Goal: Task Accomplishment & Management: Complete application form

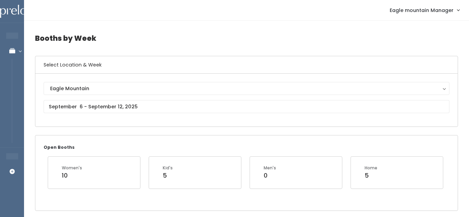
scroll to position [2, 0]
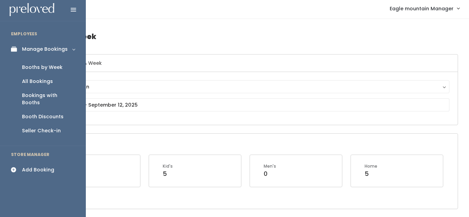
click at [22, 167] on div "Add Booking" at bounding box center [38, 170] width 32 height 7
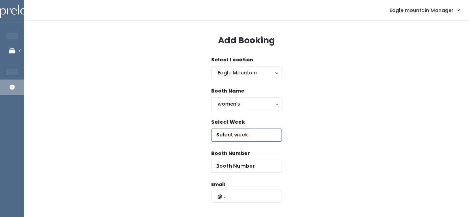
click at [236, 137] on input "text" at bounding box center [246, 135] width 71 height 13
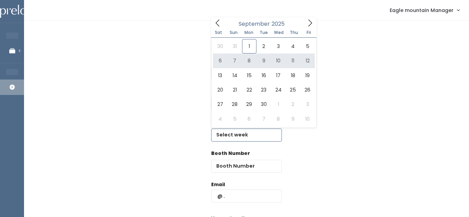
type input "September 6 to September 12"
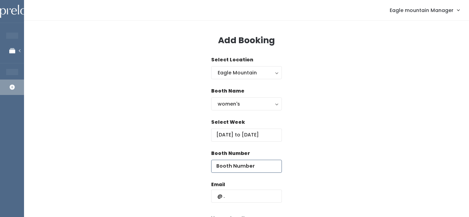
click at [248, 165] on input "number" at bounding box center [246, 166] width 71 height 13
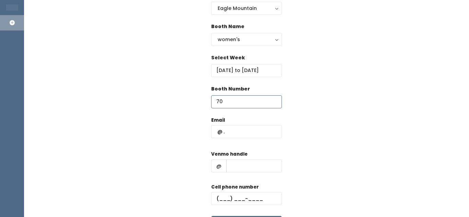
scroll to position [66, 0]
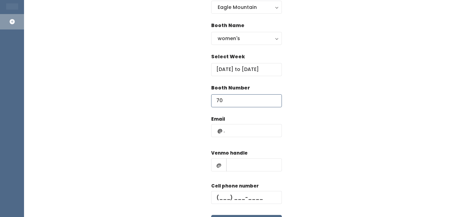
type input "70"
click at [264, 135] on input "text" at bounding box center [246, 130] width 71 height 13
type input "[EMAIL_ADDRESS][DOMAIN_NAME]"
click at [244, 169] on input "text" at bounding box center [254, 165] width 56 height 13
type input "eaglemtn"
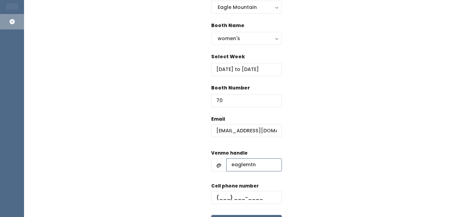
scroll to position [111, 0]
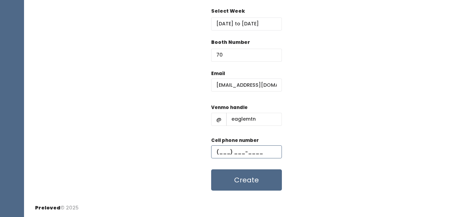
click at [255, 156] on input "text" at bounding box center [246, 152] width 71 height 13
type input "[PHONE_NUMBER]"
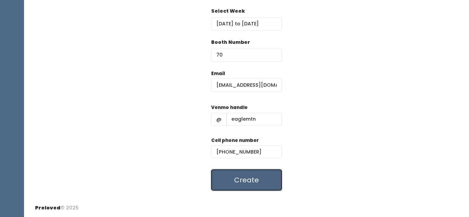
click at [241, 185] on button "Create" at bounding box center [246, 180] width 71 height 21
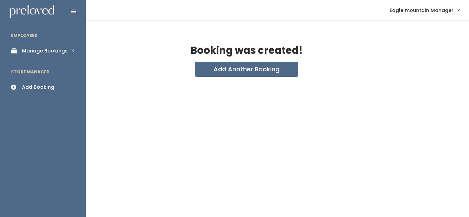
click at [54, 45] on link "Manage Bookings" at bounding box center [43, 50] width 86 height 15
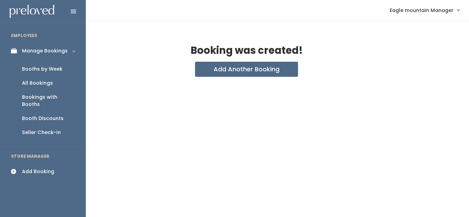
click at [56, 81] on link "All Bookings" at bounding box center [43, 83] width 86 height 14
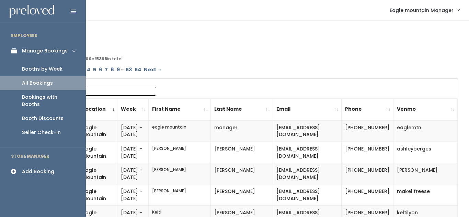
click at [66, 63] on link "Booths by Week" at bounding box center [43, 69] width 86 height 14
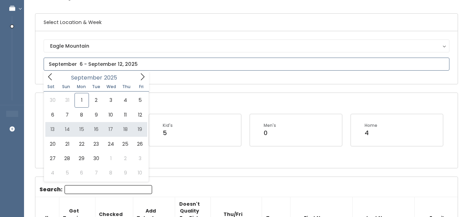
scroll to position [42, 0]
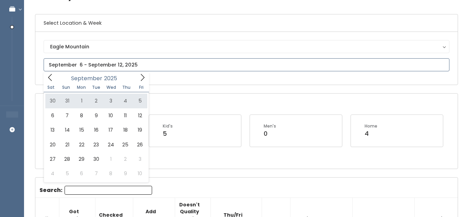
type input "August 30 to September 5"
